Goal: Task Accomplishment & Management: Manage account settings

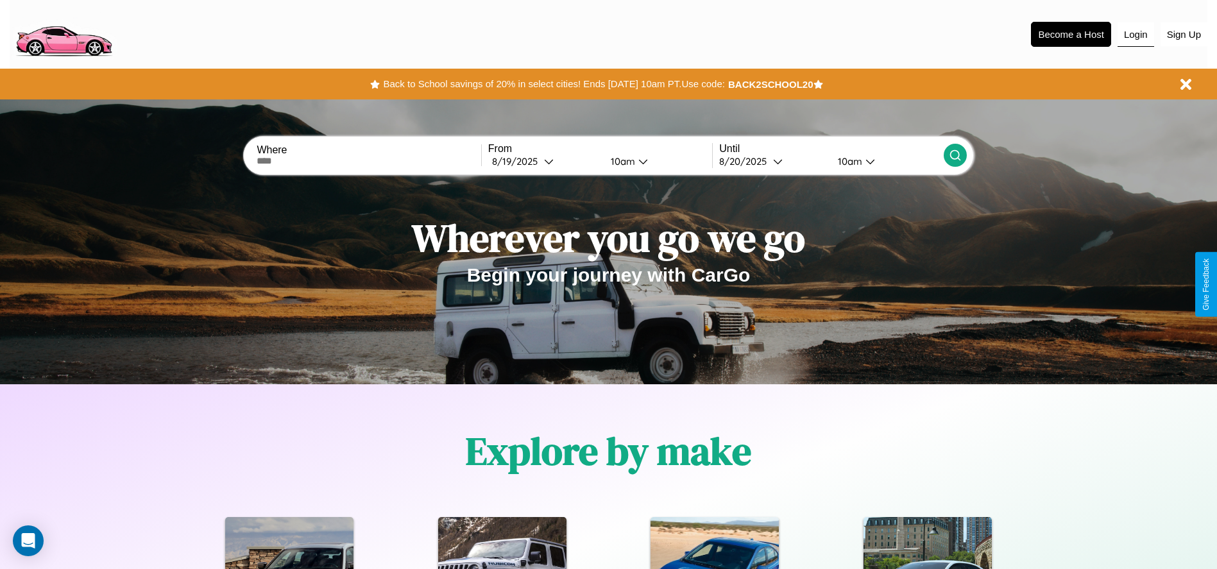
click at [1136, 34] on button "Login" at bounding box center [1136, 34] width 37 height 24
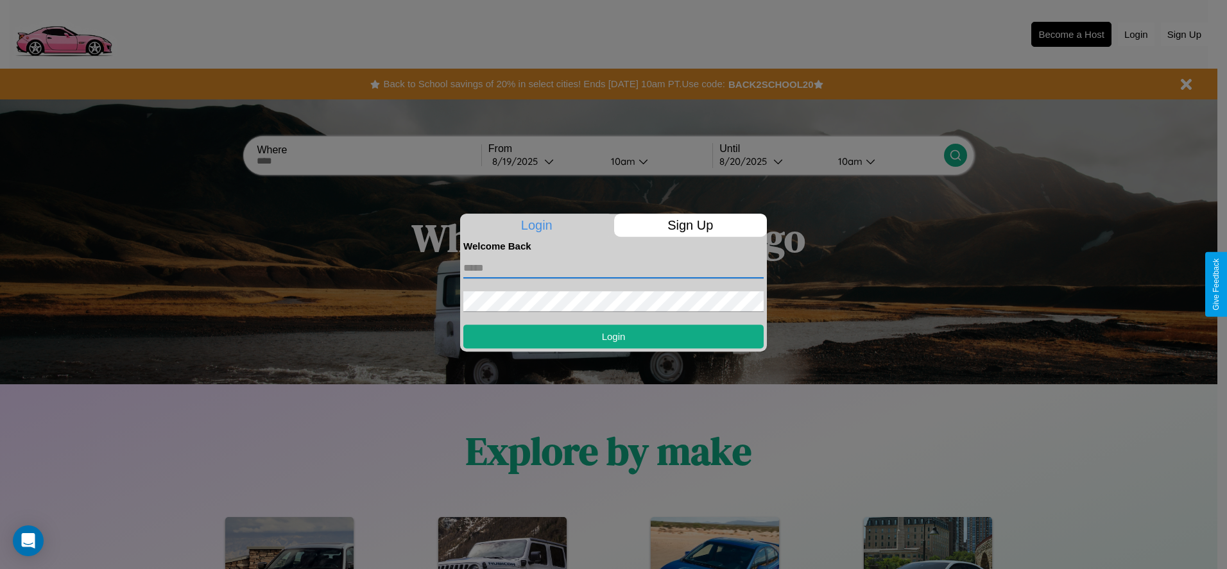
click at [613, 268] on input "text" at bounding box center [613, 268] width 300 height 21
type input "**********"
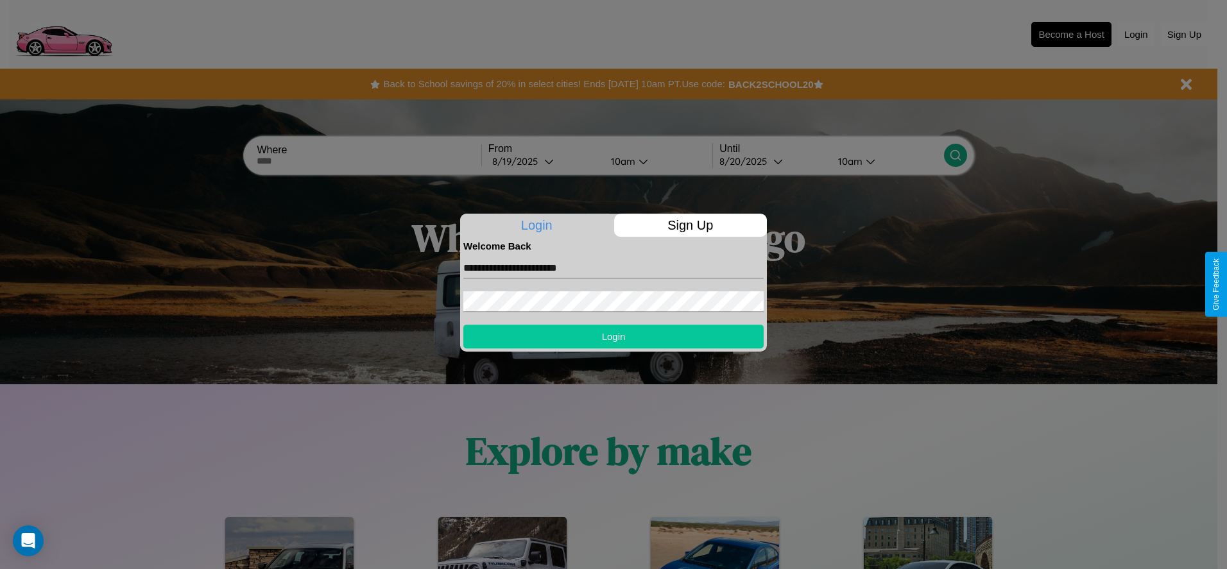
click at [613, 336] on button "Login" at bounding box center [613, 337] width 300 height 24
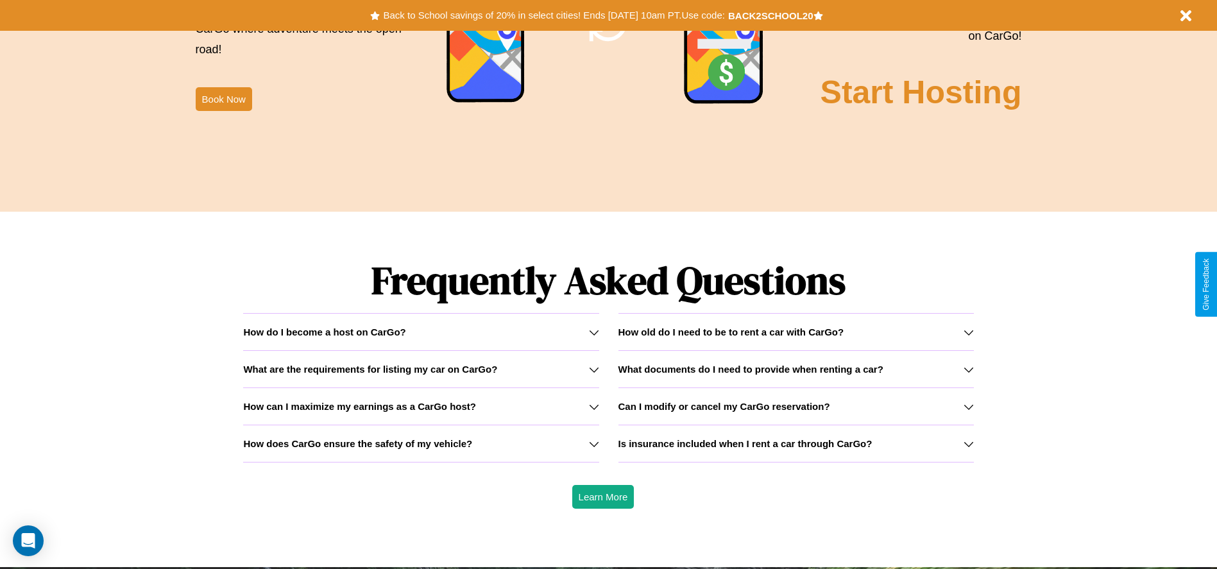
scroll to position [1841, 0]
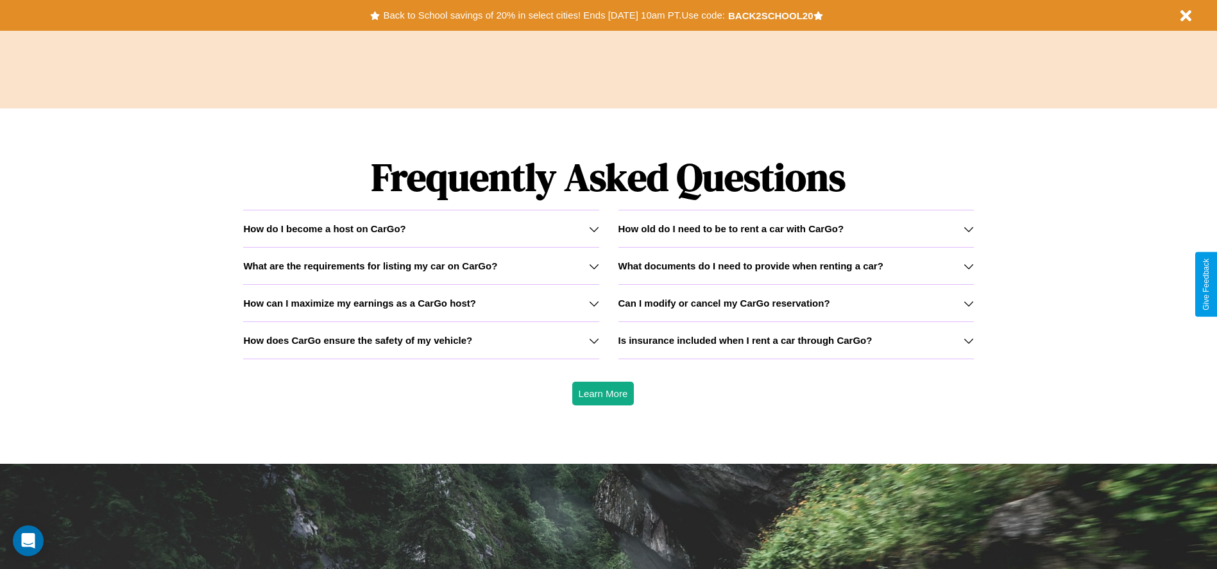
click at [421, 340] on h3 "How does CarGo ensure the safety of my vehicle?" at bounding box center [357, 340] width 229 height 11
click at [593, 340] on icon at bounding box center [594, 341] width 10 height 10
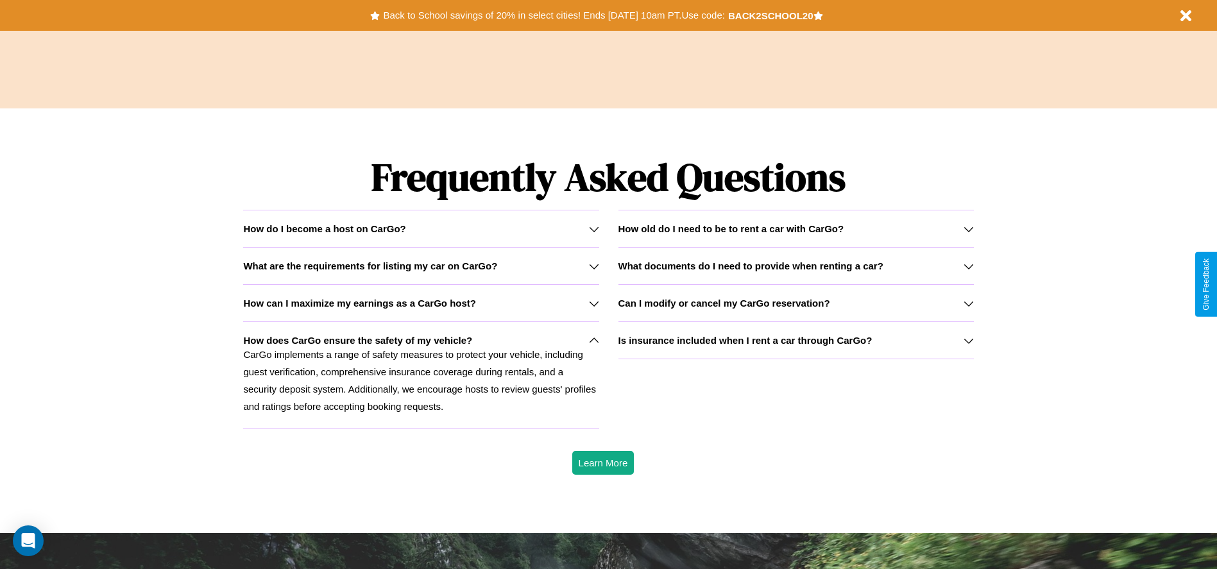
click at [421, 303] on h3 "How can I maximize my earnings as a CarGo host?" at bounding box center [359, 303] width 233 height 11
click at [968, 340] on icon at bounding box center [969, 341] width 10 height 10
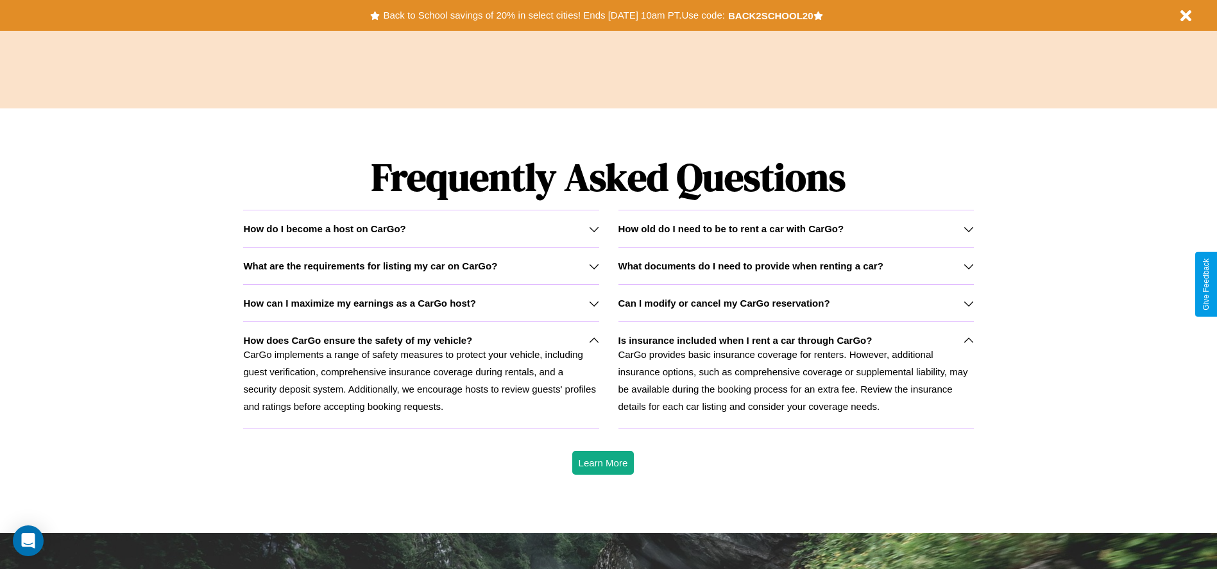
click at [593, 266] on icon at bounding box center [594, 266] width 10 height 10
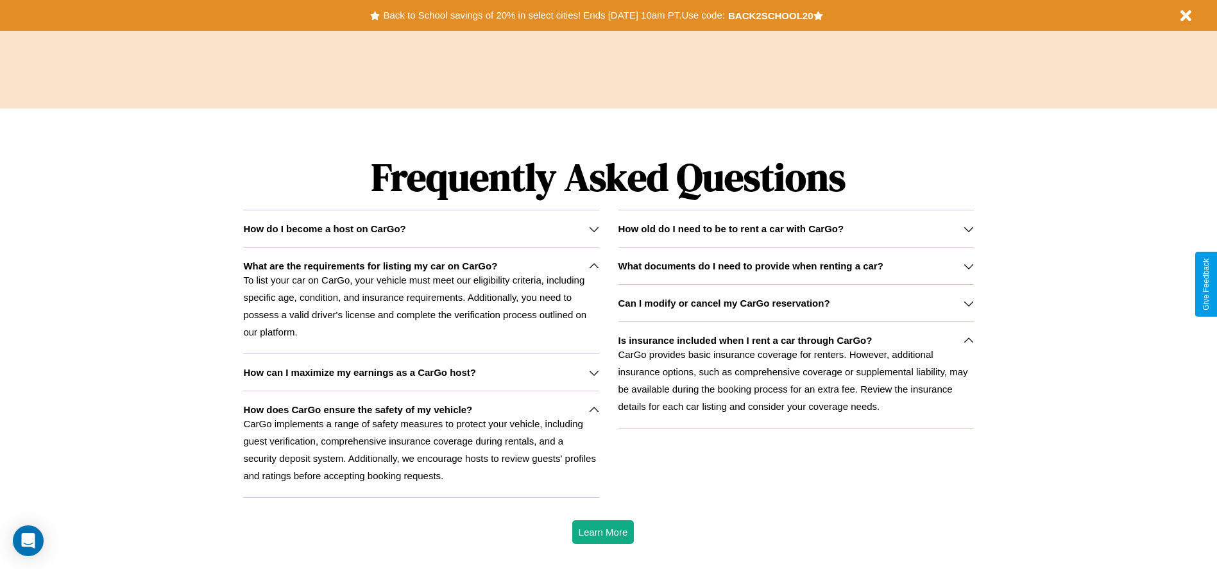
click at [796, 228] on h3 "How old do I need to be to rent a car with CarGo?" at bounding box center [731, 228] width 226 height 11
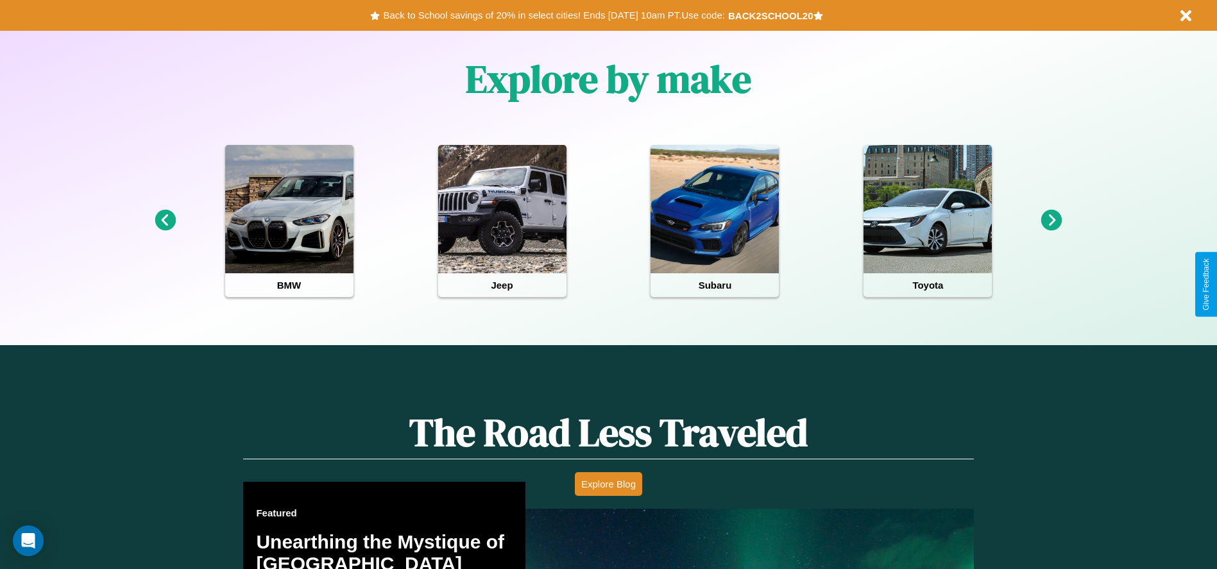
scroll to position [0, 0]
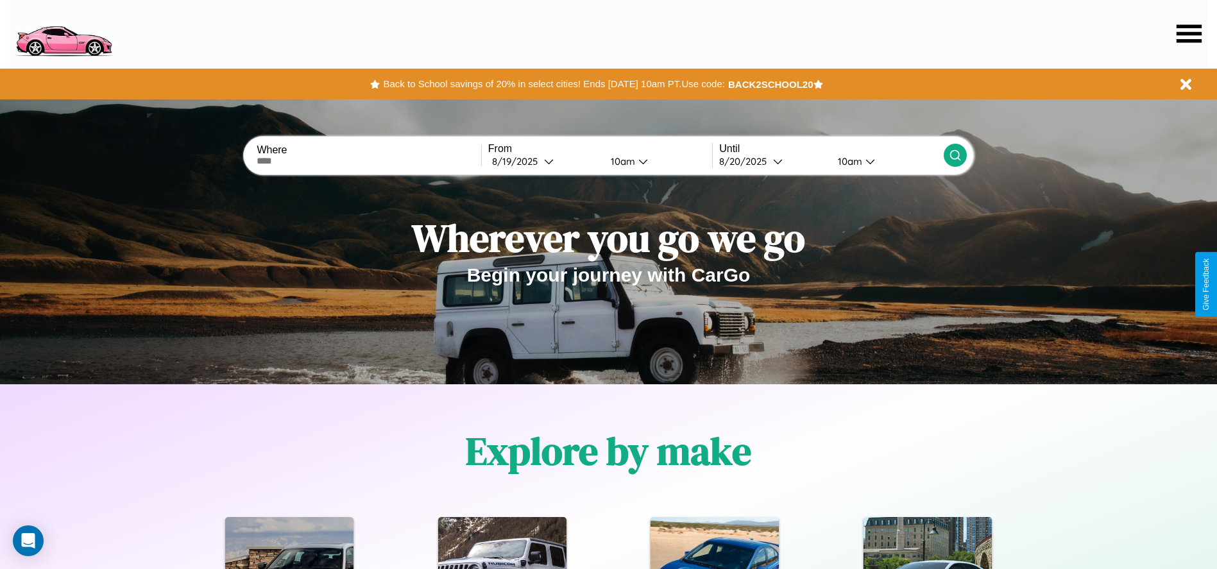
click at [1189, 33] on icon at bounding box center [1189, 33] width 25 height 18
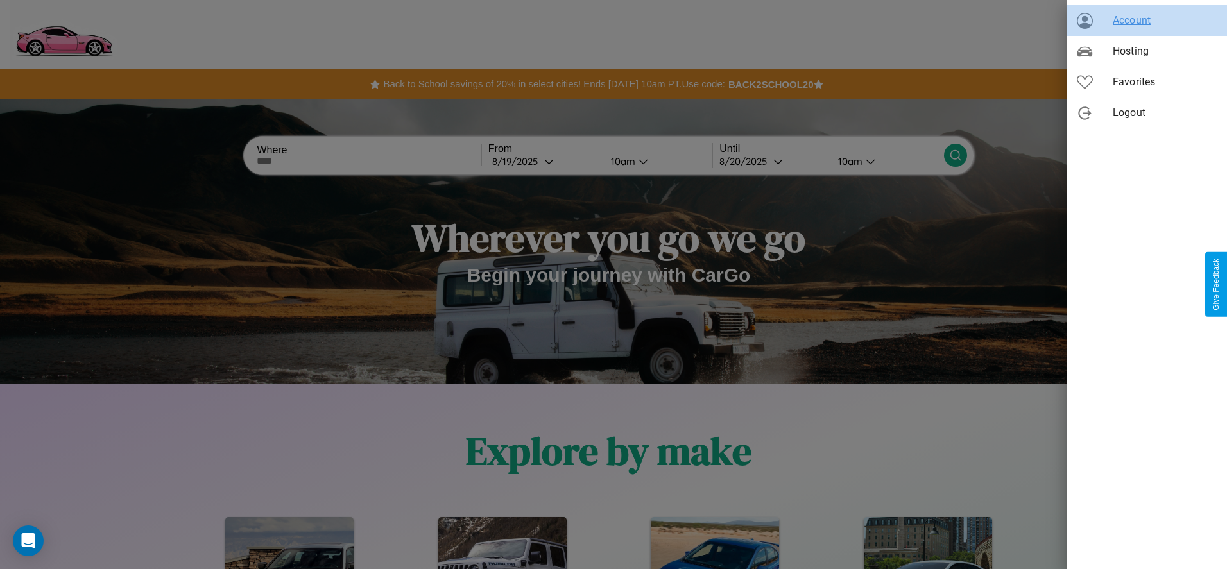
click at [1146, 21] on span "Account" at bounding box center [1164, 20] width 104 height 15
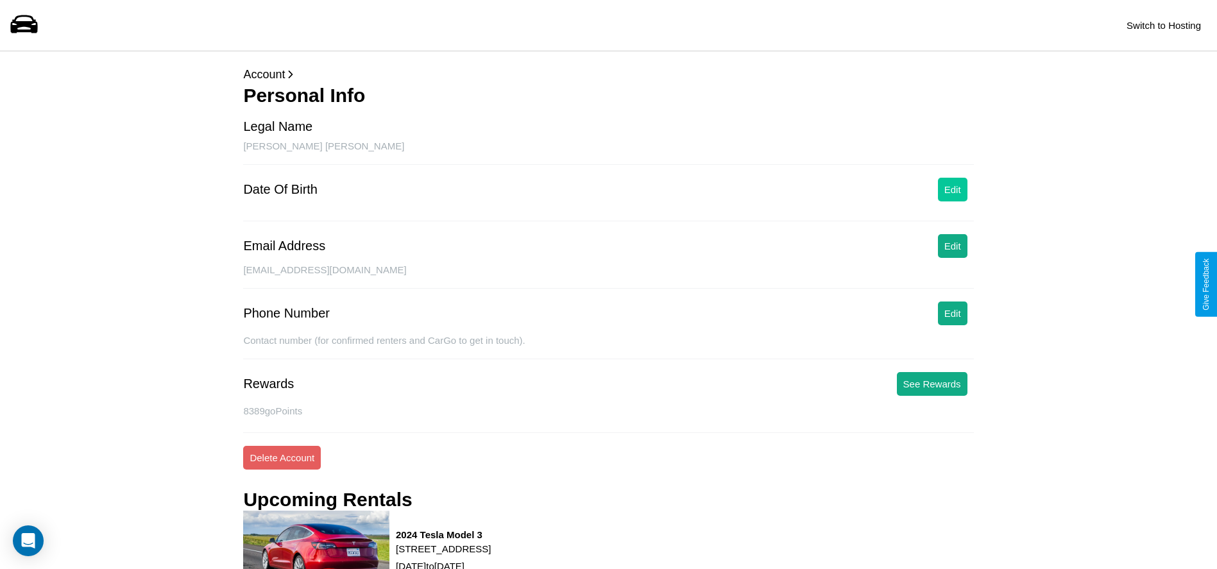
click at [952, 189] on button "Edit" at bounding box center [953, 190] width 30 height 24
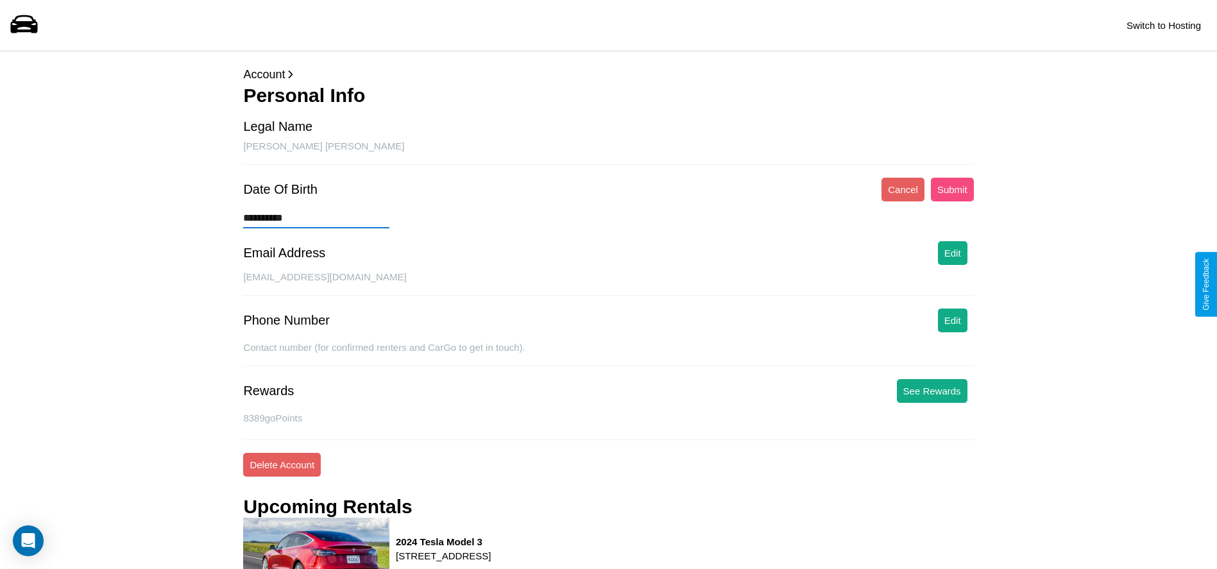
type input "**********"
click at [952, 189] on button "Submit" at bounding box center [952, 190] width 43 height 24
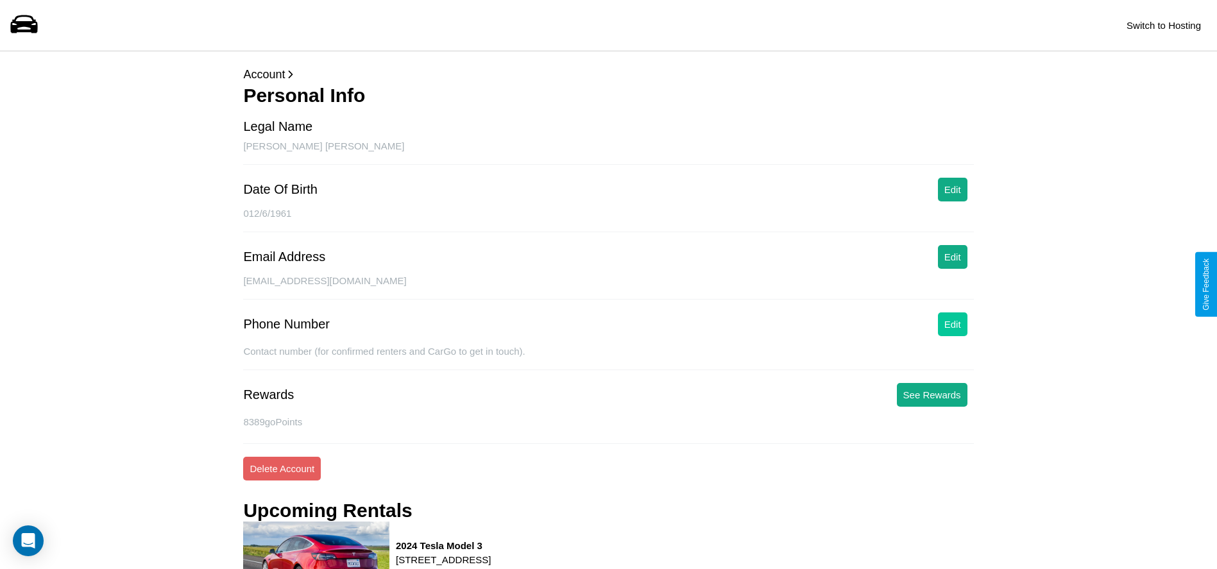
click at [952, 324] on button "Edit" at bounding box center [953, 324] width 30 height 24
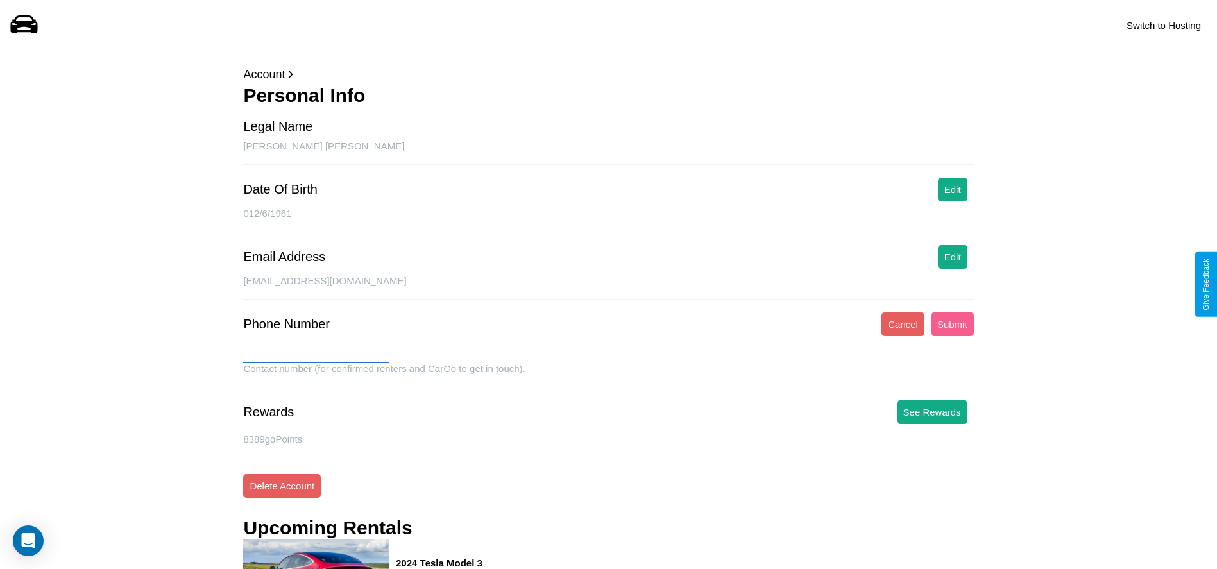
click at [316, 353] on input "text" at bounding box center [316, 353] width 146 height 21
type input "**********"
click at [952, 324] on button "Submit" at bounding box center [952, 324] width 43 height 24
